Goal: Complete application form

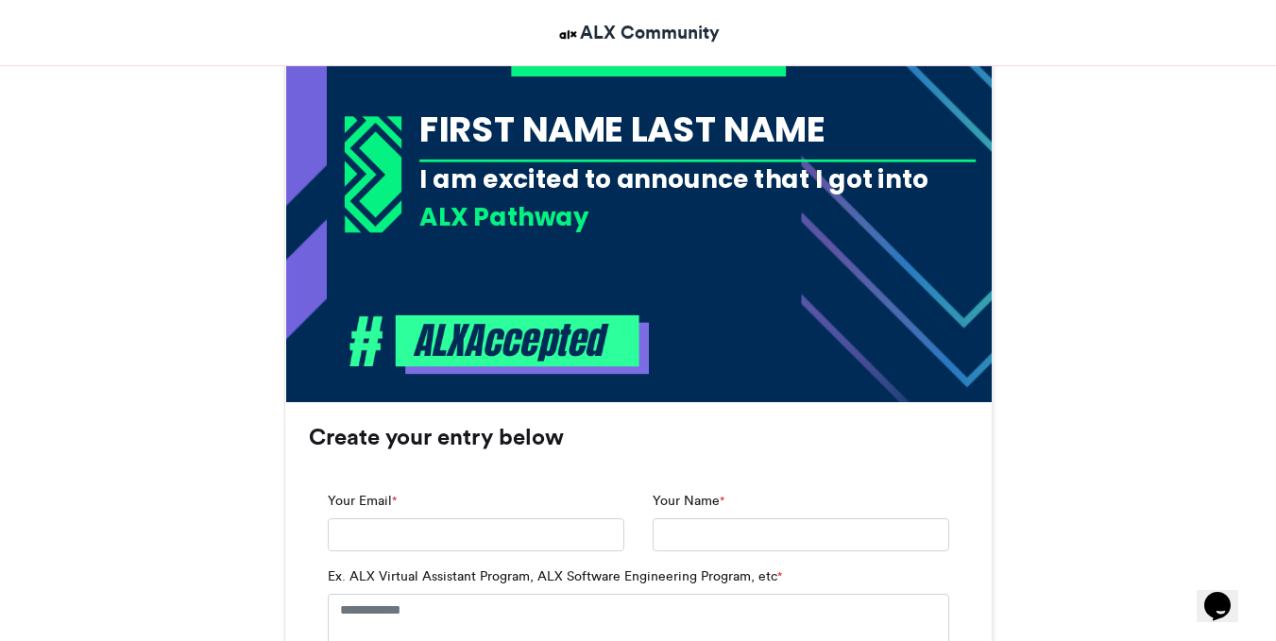
scroll to position [900, 0]
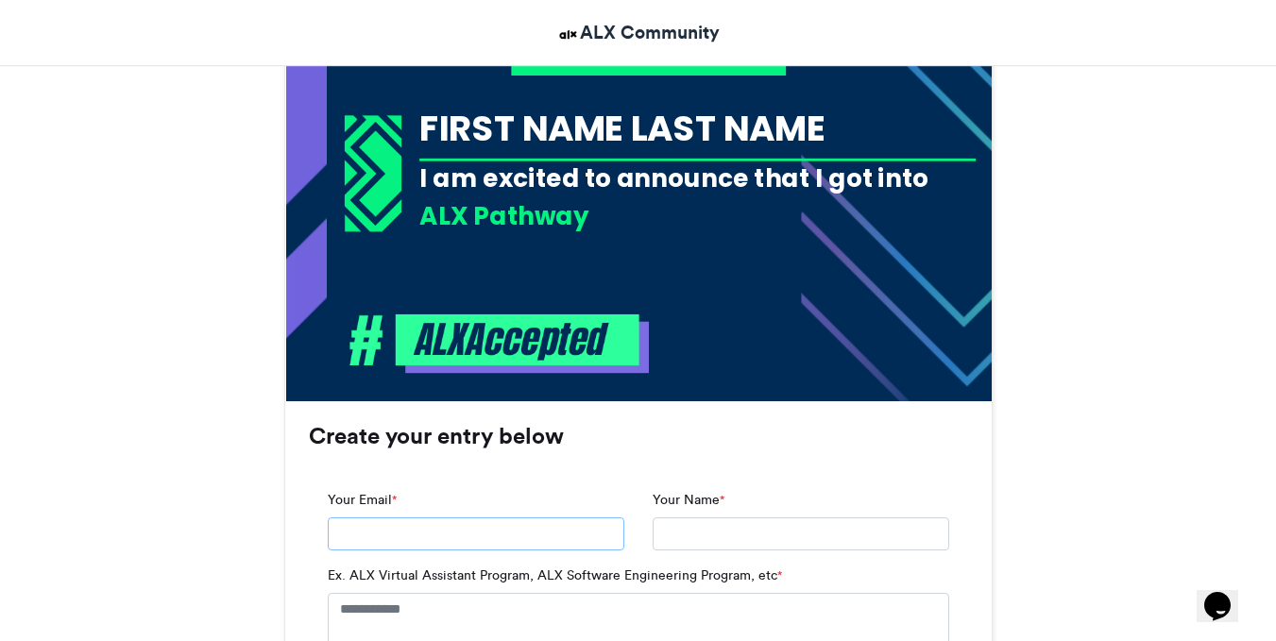
click at [548, 549] on input "Your Email *" at bounding box center [476, 535] width 297 height 34
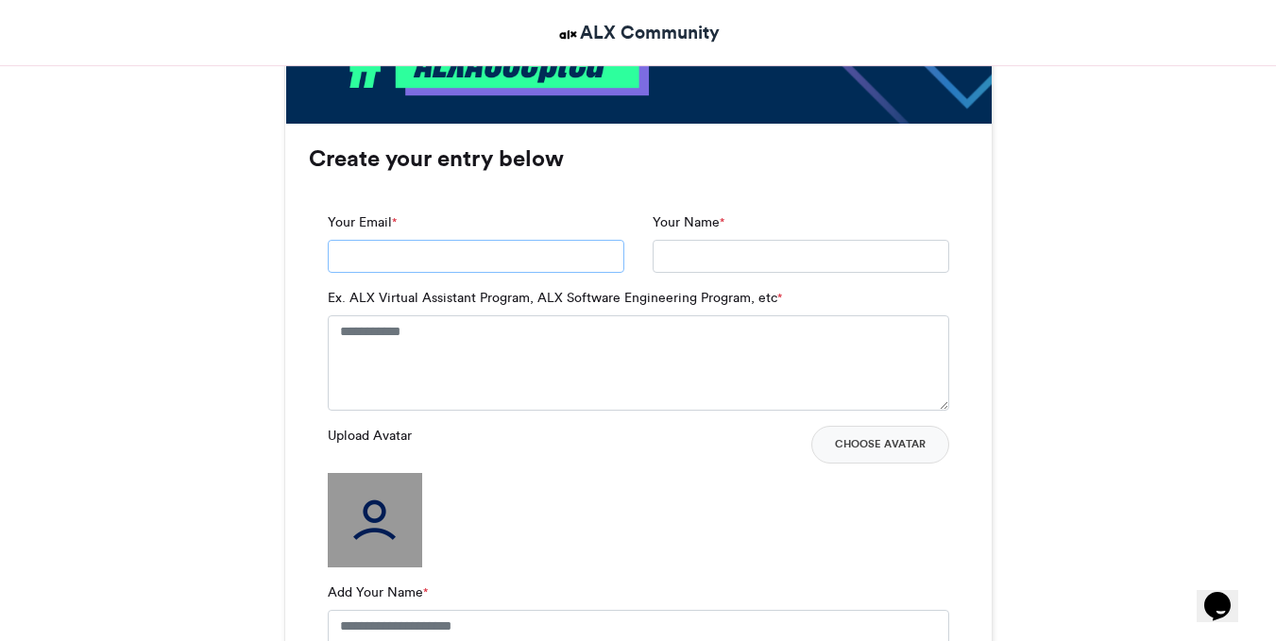
scroll to position [1183, 0]
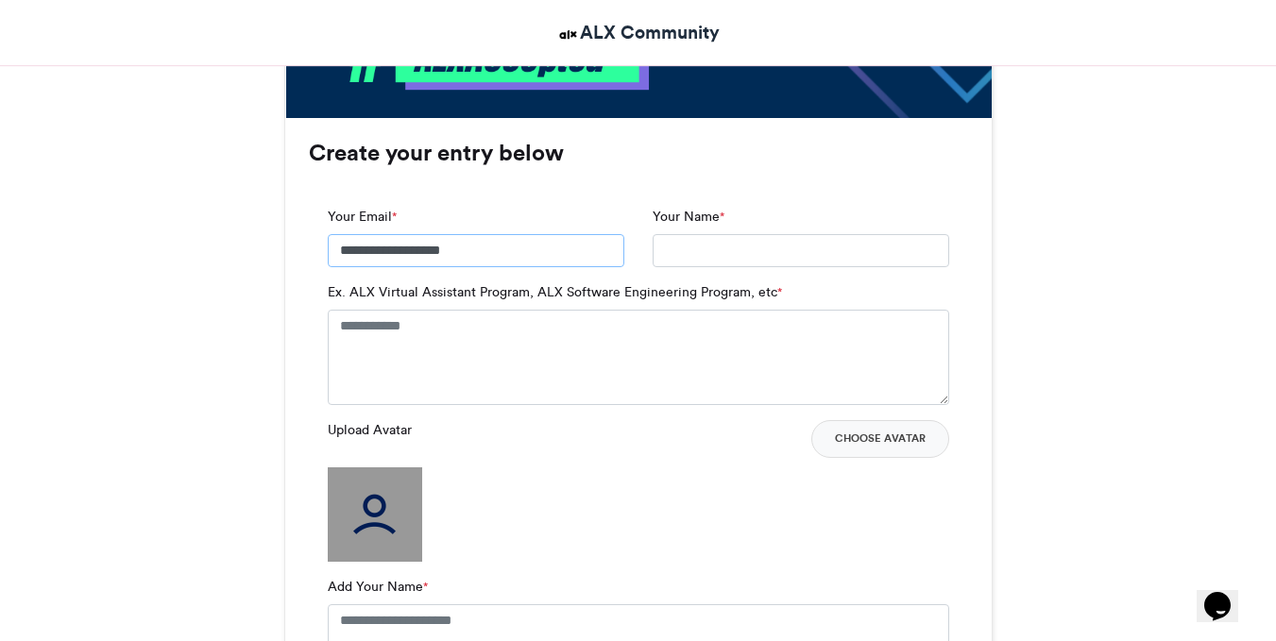
type input "**********"
click at [735, 240] on input "Your Name *" at bounding box center [801, 251] width 297 height 34
type input "**********"
click at [519, 326] on textarea "Ex. ALX Virtual Assistant Program, ALX Software Engineering Program, etc *" at bounding box center [638, 357] width 621 height 94
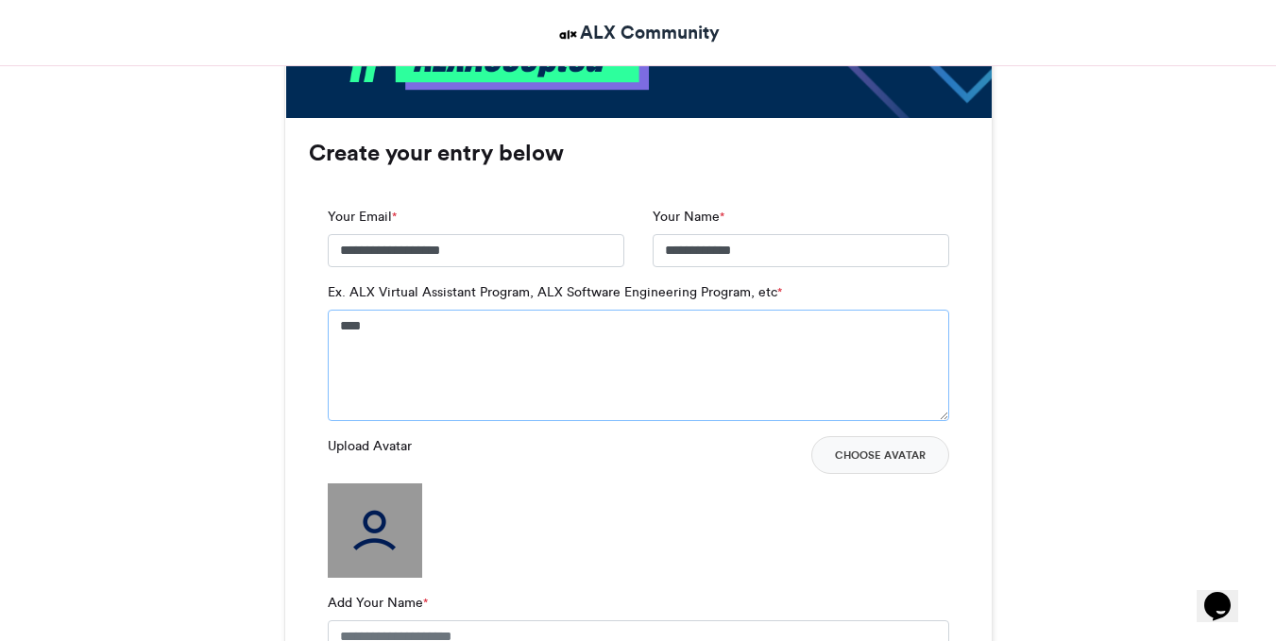
paste textarea "**********"
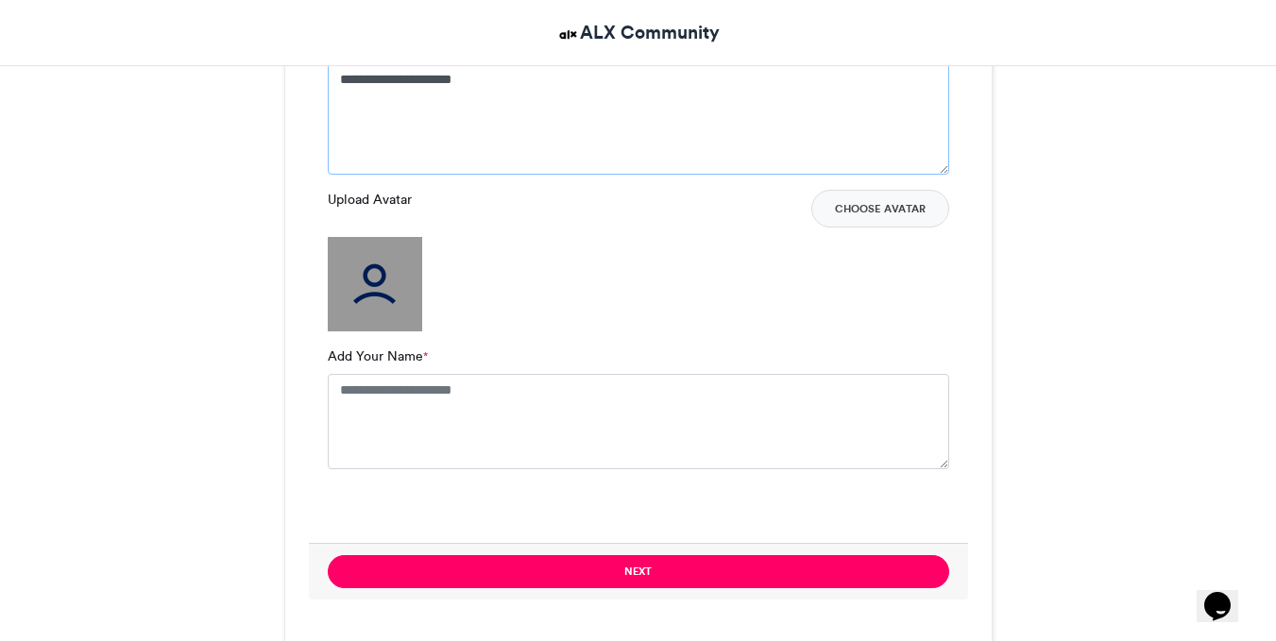
scroll to position [1432, 0]
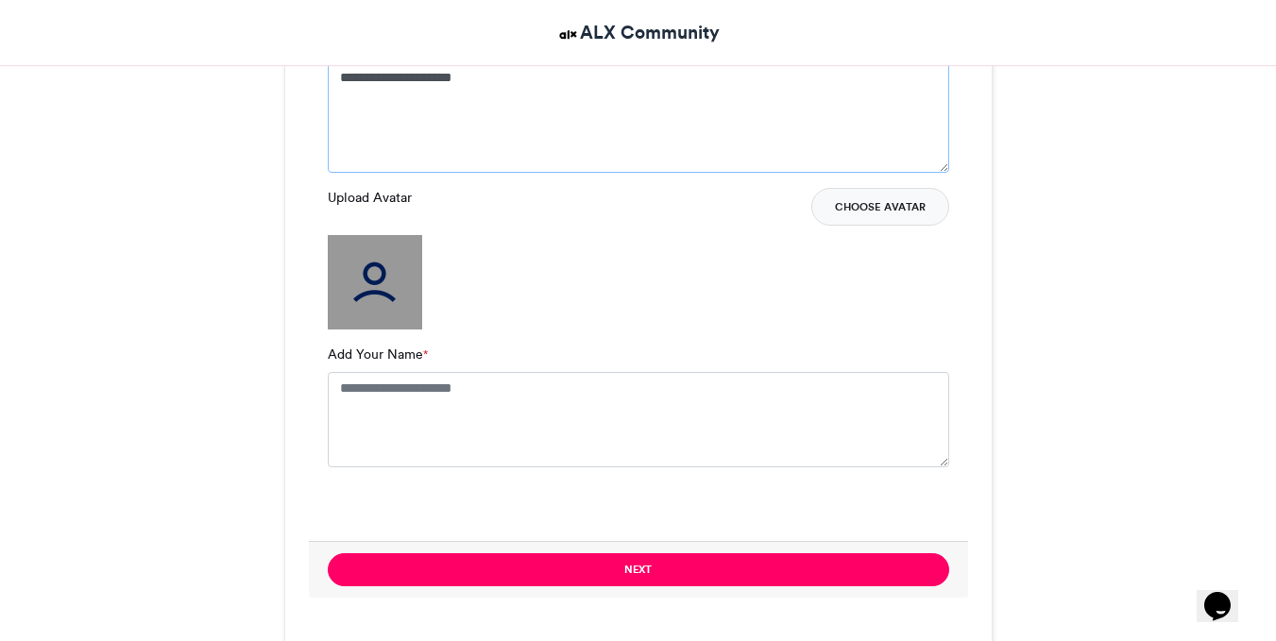
type textarea "**********"
click at [887, 195] on button "Choose Avatar" at bounding box center [880, 207] width 138 height 38
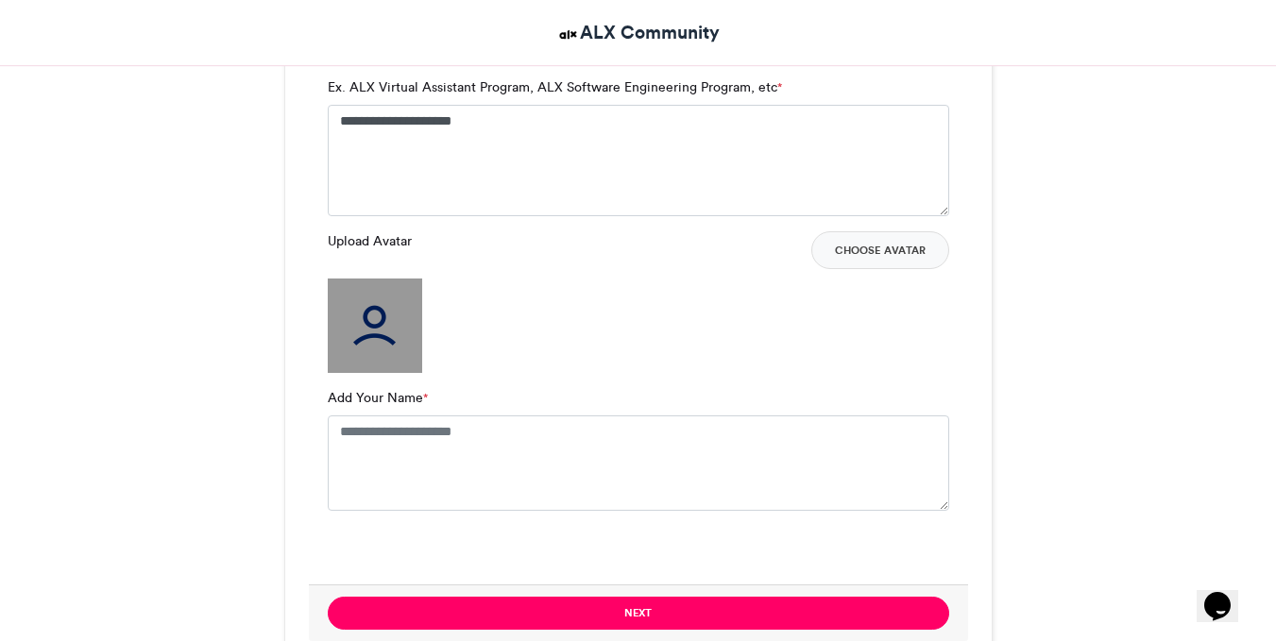
scroll to position [1399, 0]
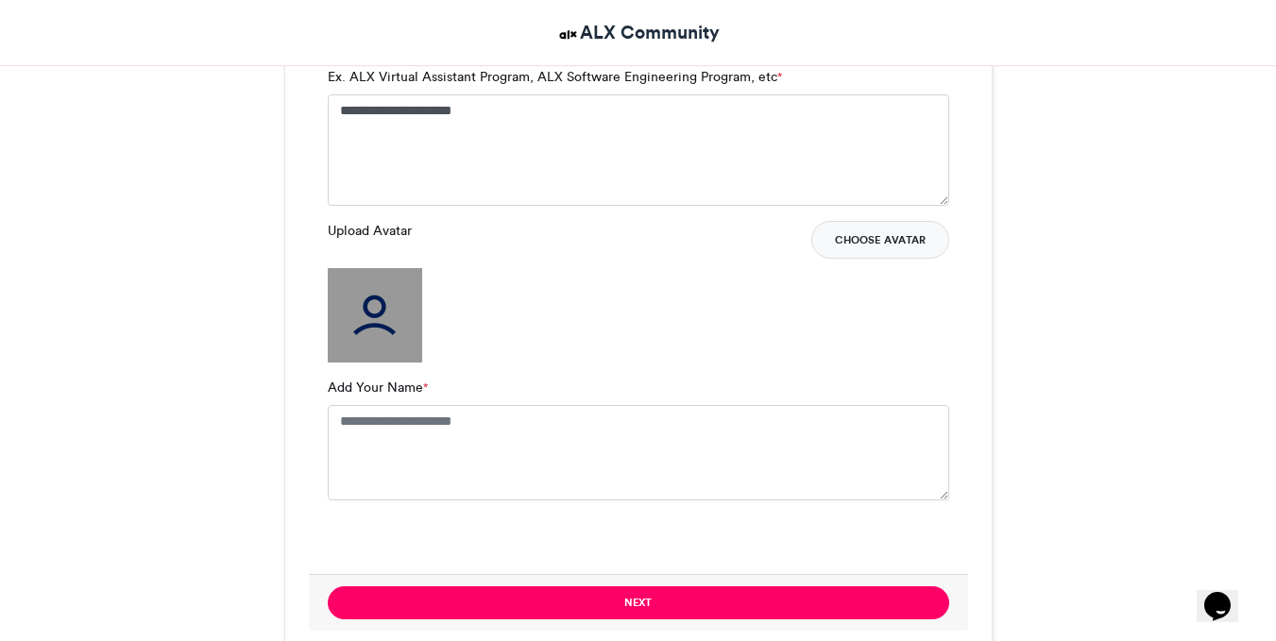
click at [888, 240] on button "Choose Avatar" at bounding box center [880, 240] width 138 height 38
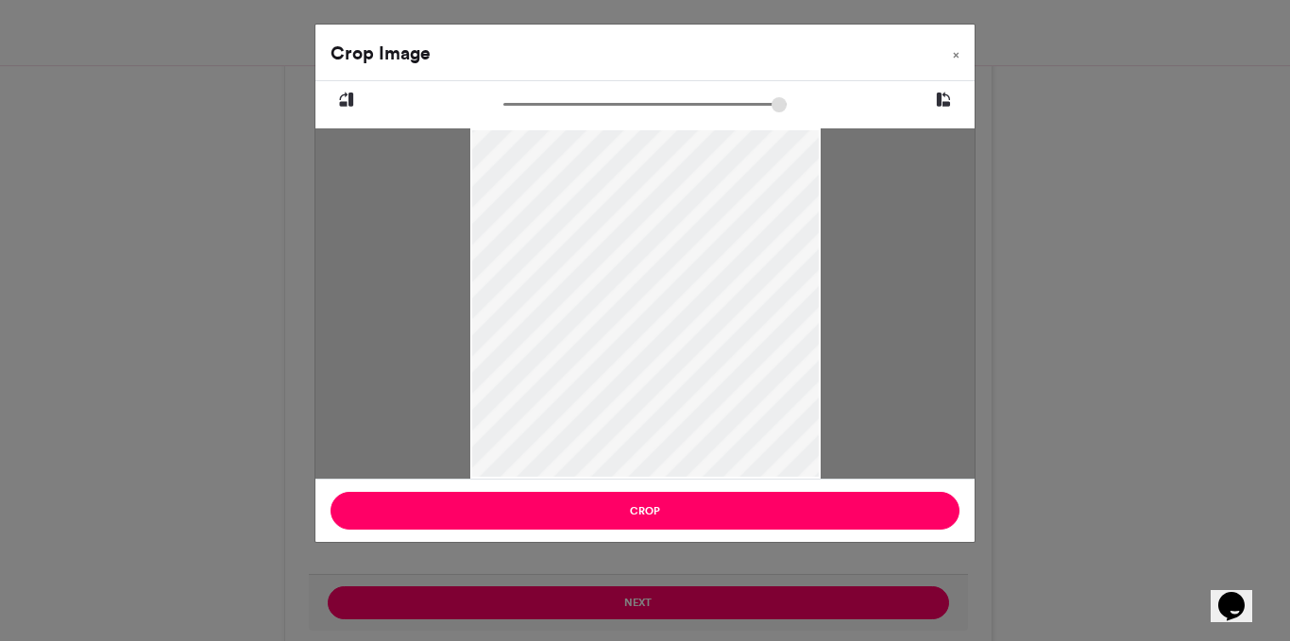
drag, startPoint x: 743, startPoint y: 405, endPoint x: 740, endPoint y: 333, distance: 71.8
click at [740, 333] on div at bounding box center [645, 231] width 350 height 532
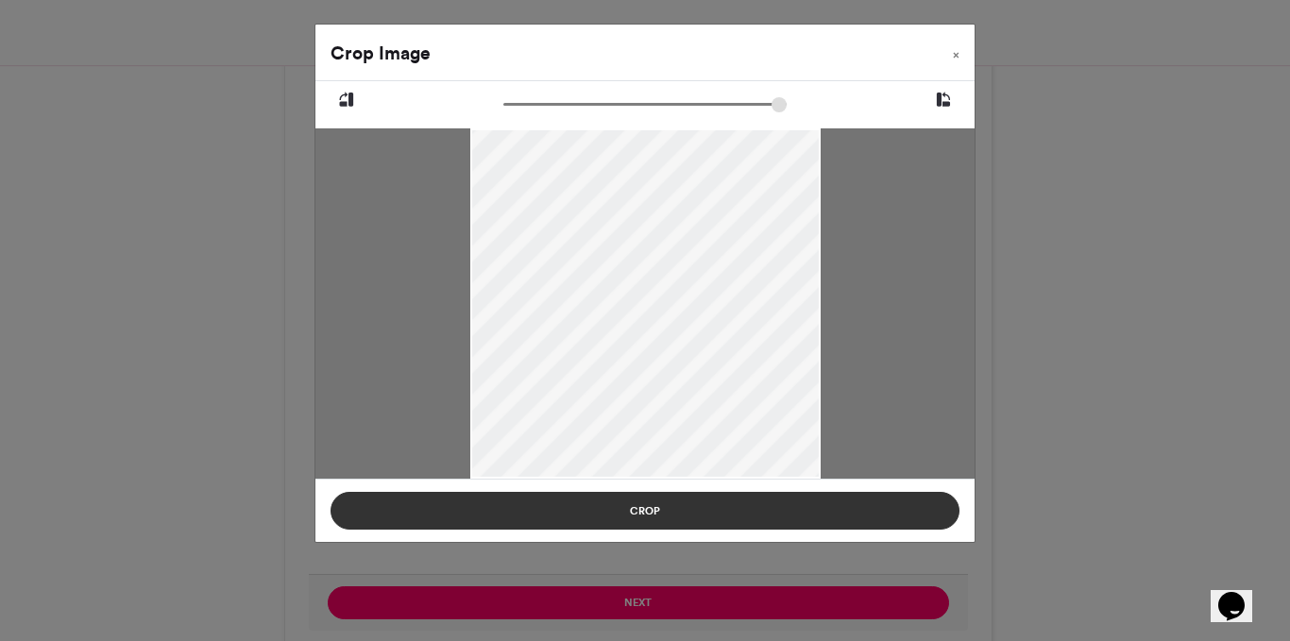
click at [731, 506] on button "Crop" at bounding box center [645, 511] width 629 height 38
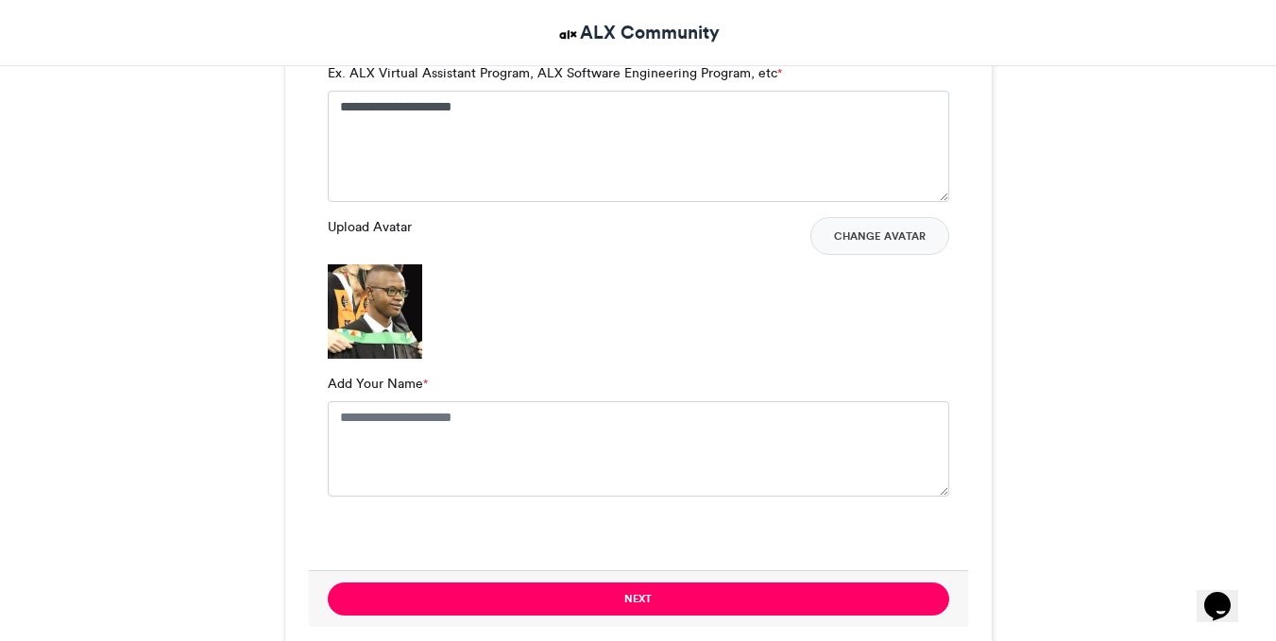
scroll to position [1404, 0]
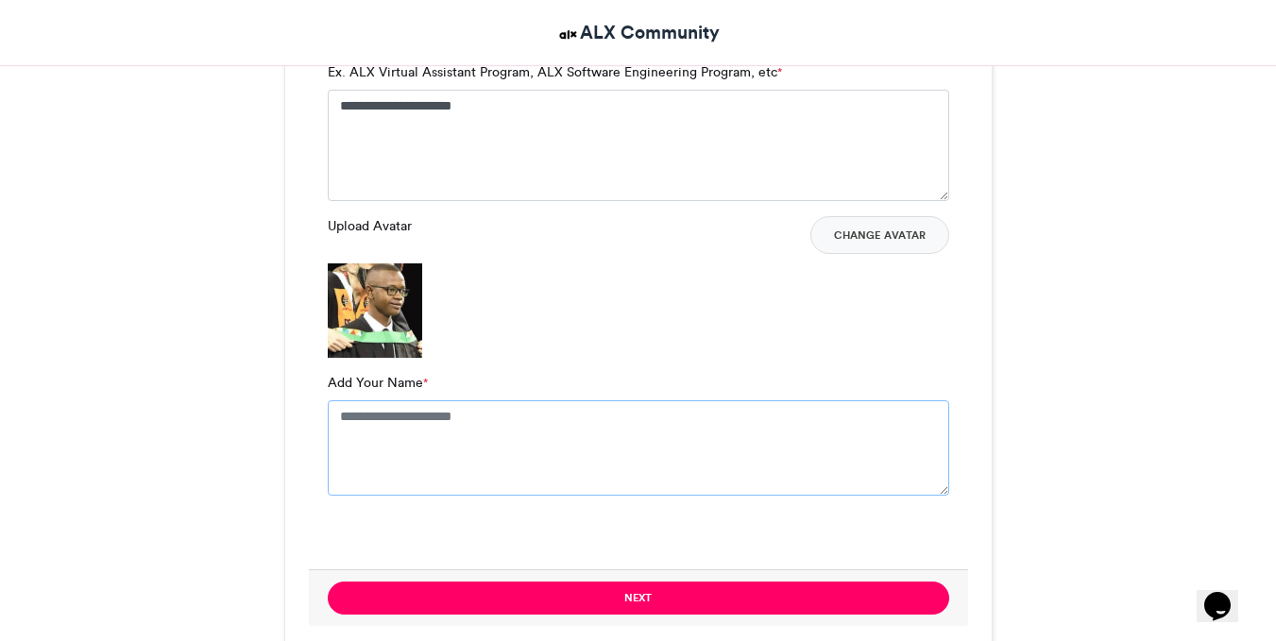
click at [624, 448] on textarea "Add Your Name *" at bounding box center [638, 447] width 621 height 94
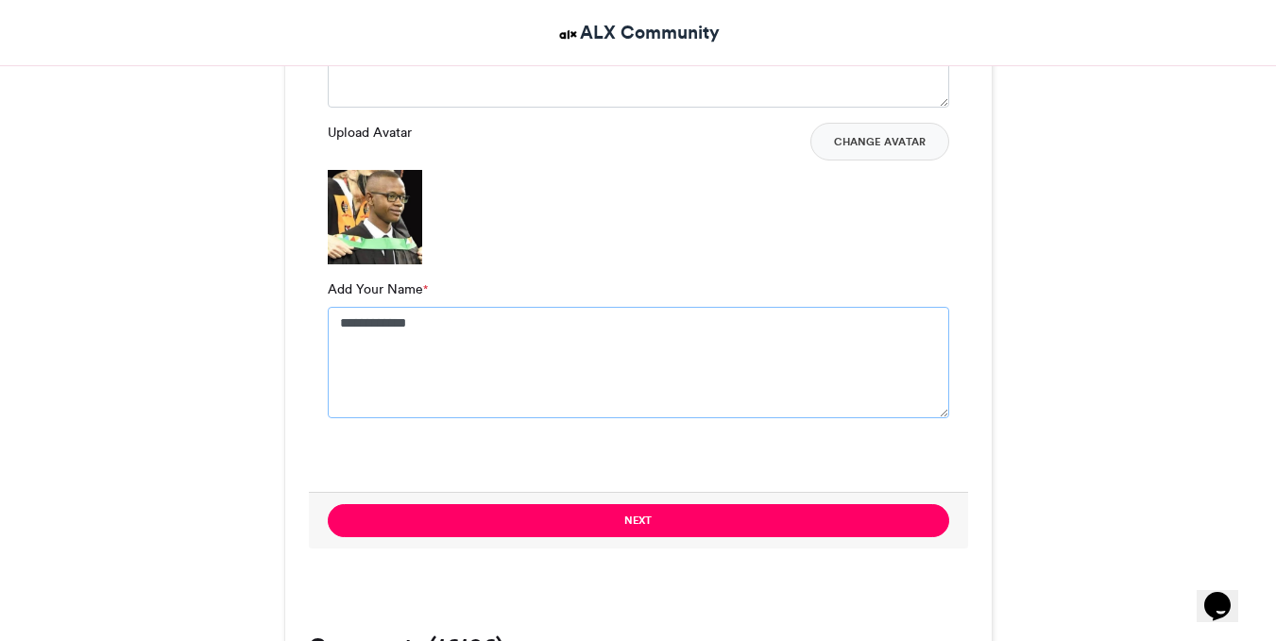
scroll to position [1501, 0]
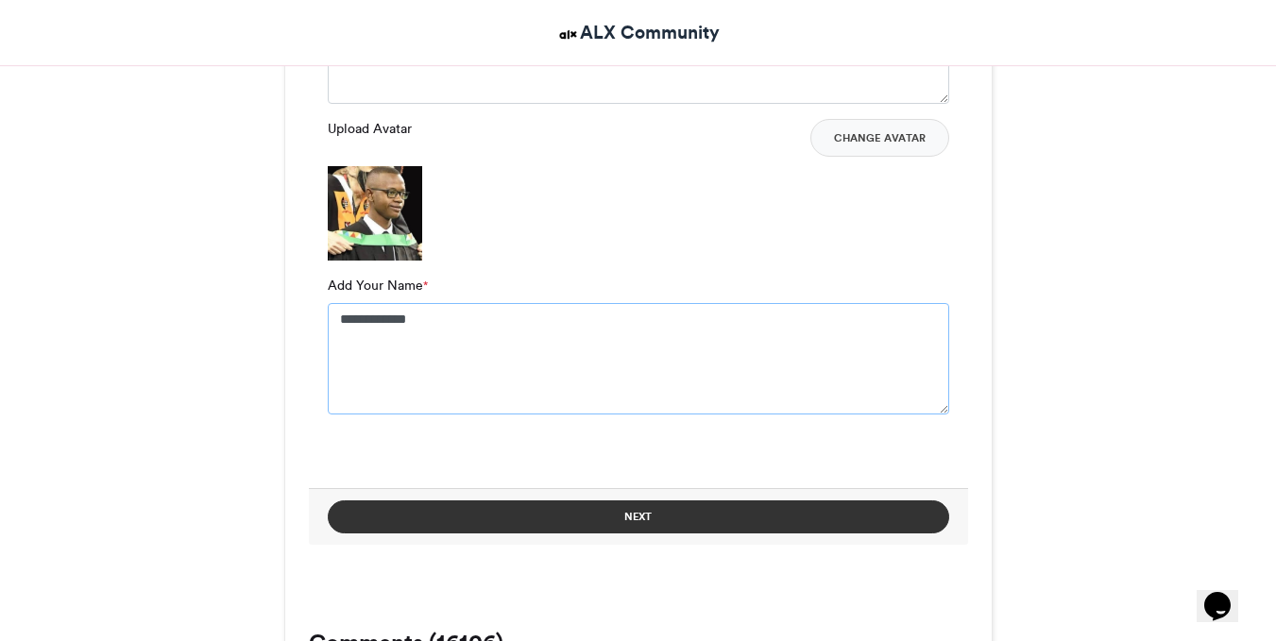
type textarea "**********"
click at [602, 502] on button "Next" at bounding box center [638, 517] width 621 height 33
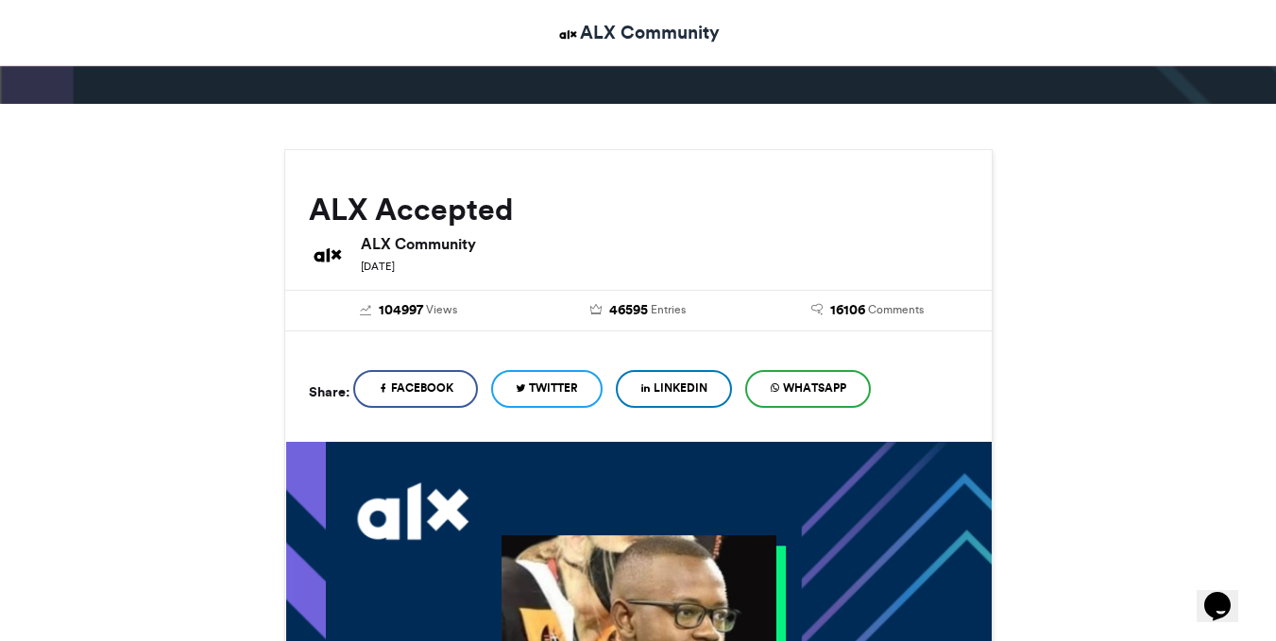
scroll to position [155, 0]
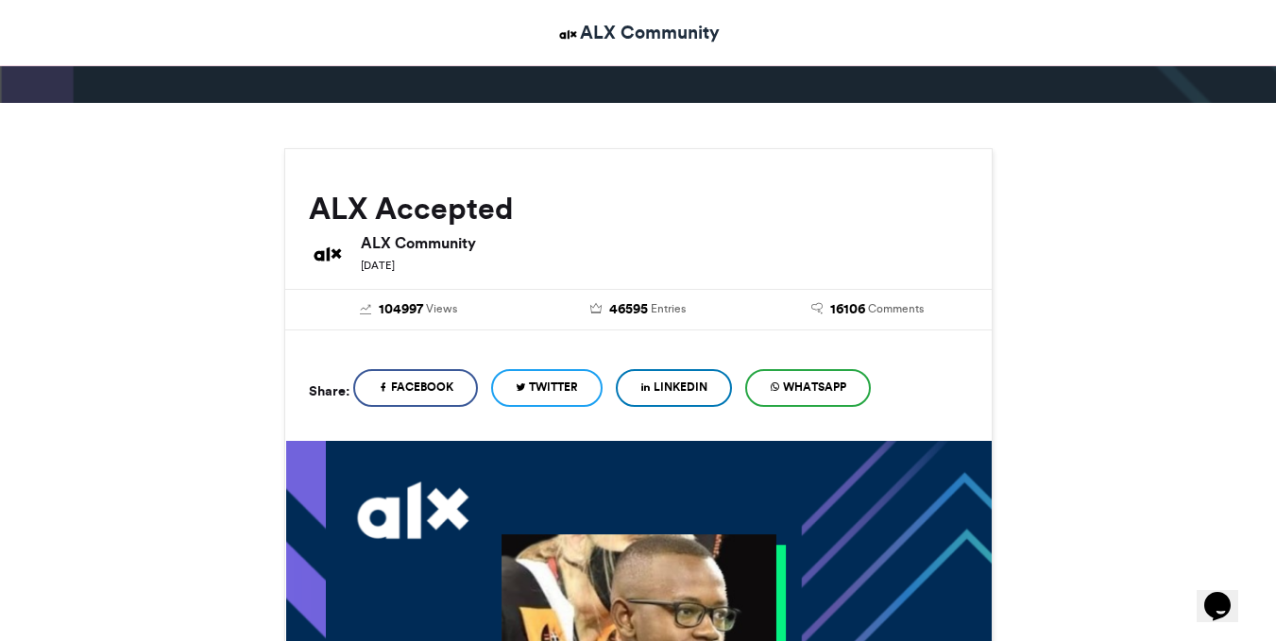
click at [667, 387] on span "LinkedIn" at bounding box center [681, 387] width 54 height 17
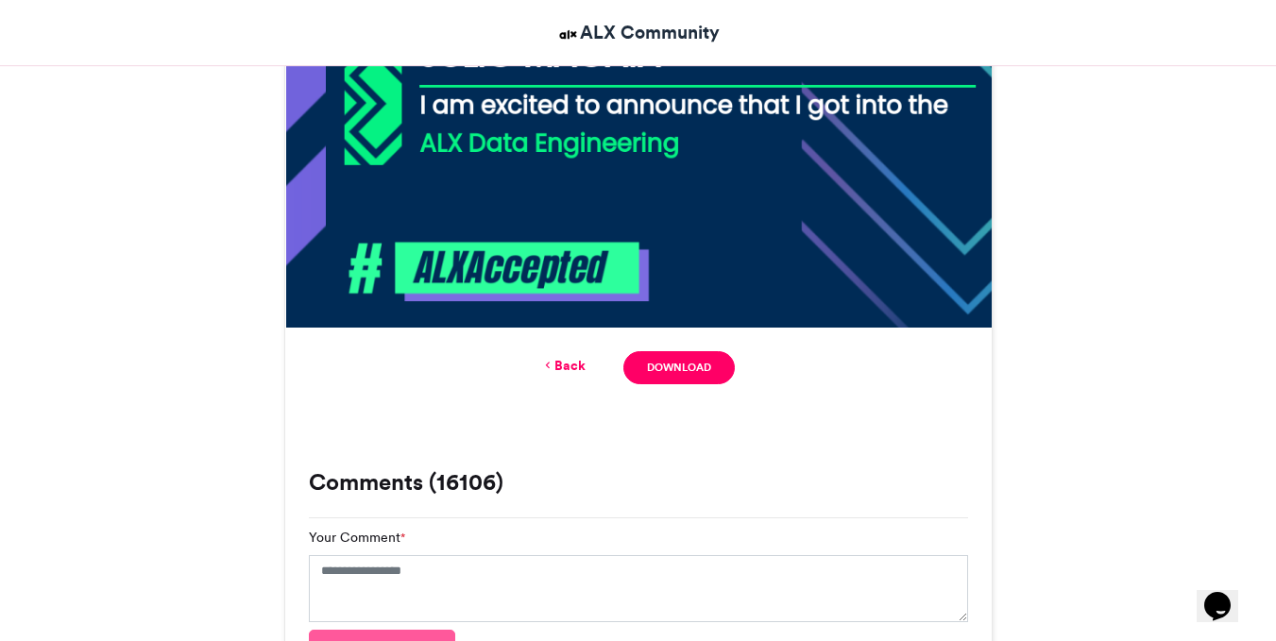
scroll to position [973, 0]
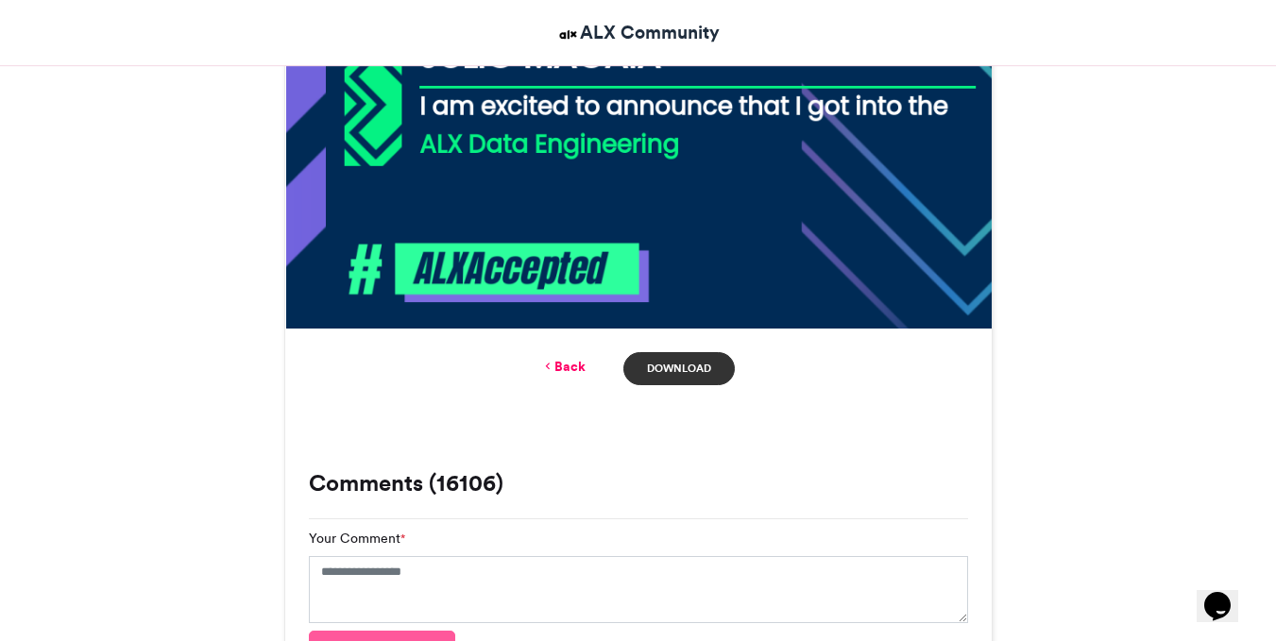
click at [686, 372] on link "Download" at bounding box center [678, 368] width 111 height 33
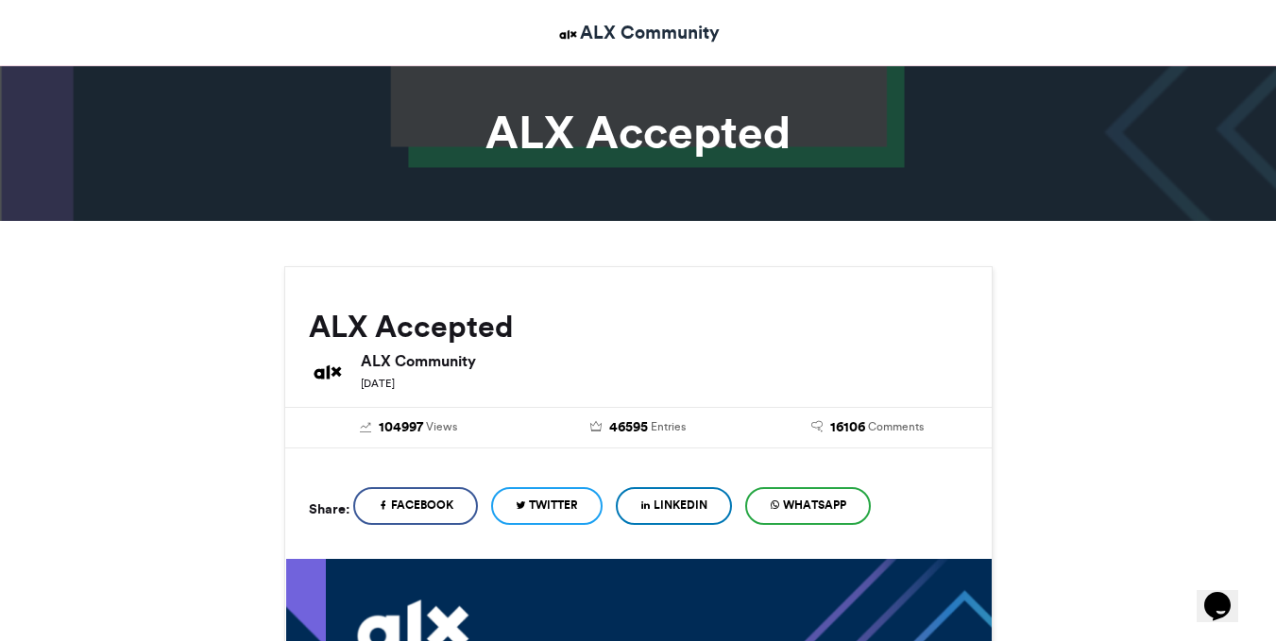
scroll to position [36, 0]
